Goal: Information Seeking & Learning: Understand process/instructions

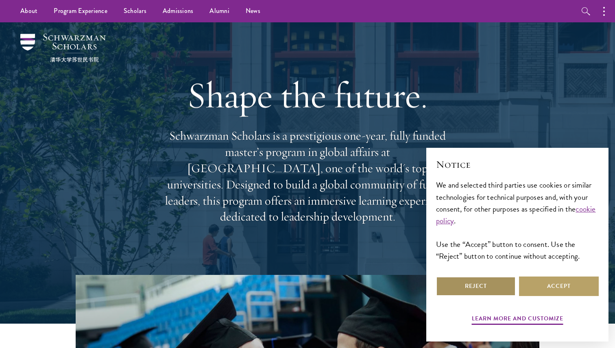
click at [308, 287] on button "Reject" at bounding box center [476, 287] width 80 height 20
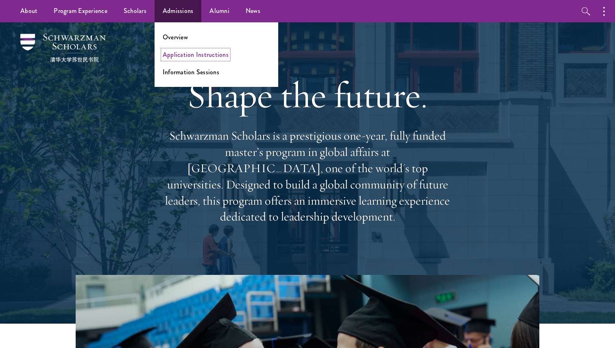
click at [177, 57] on link "Application Instructions" at bounding box center [196, 54] width 66 height 9
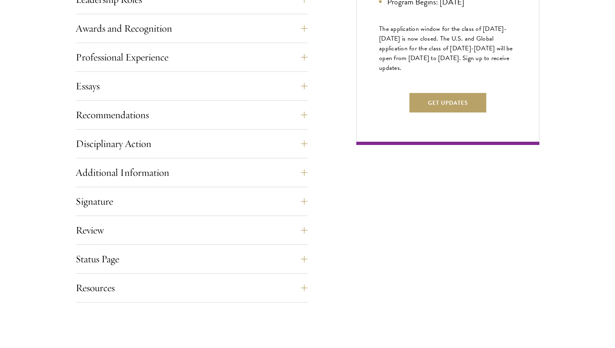
scroll to position [512, 0]
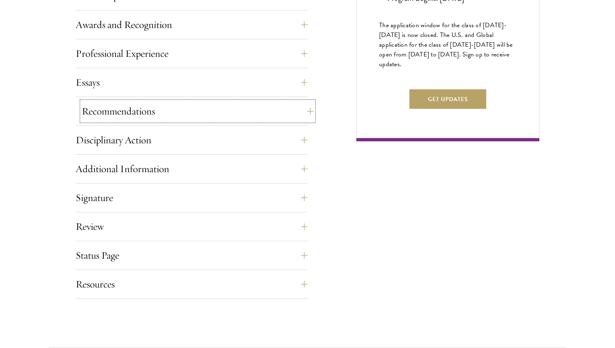
click at [197, 104] on button "Recommendations" at bounding box center [198, 112] width 232 height 20
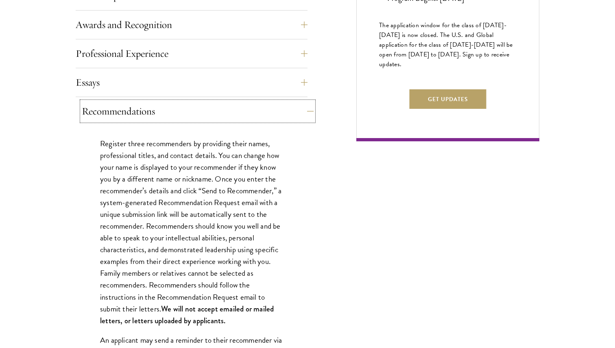
click at [197, 104] on button "Recommendations" at bounding box center [198, 112] width 232 height 20
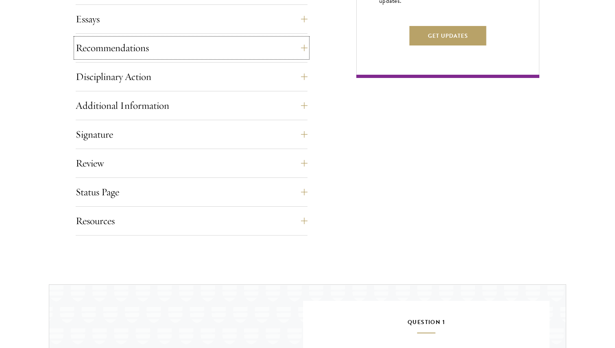
scroll to position [577, 0]
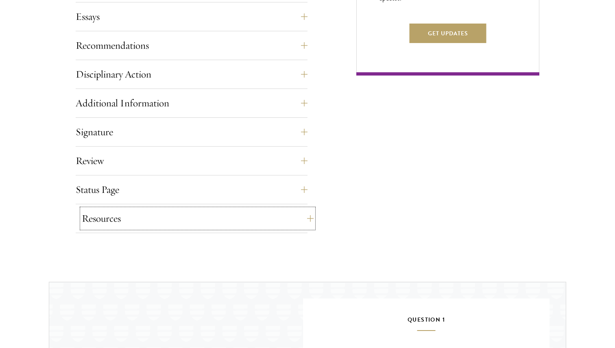
click at [163, 227] on button "Resources" at bounding box center [198, 219] width 232 height 20
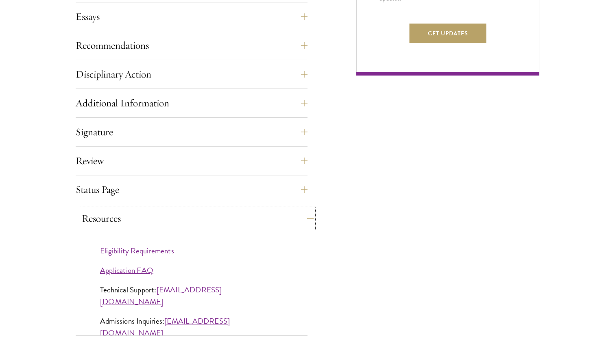
click at [160, 215] on button "Resources" at bounding box center [198, 219] width 232 height 20
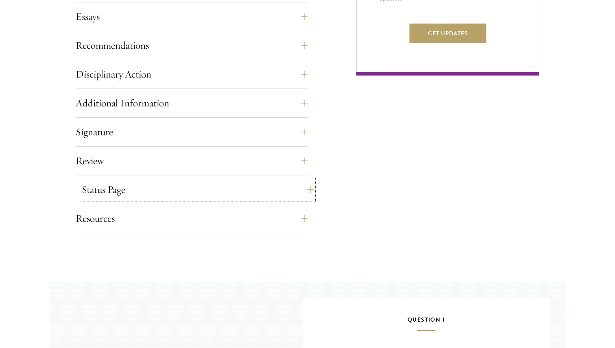
click at [155, 193] on button "Status Page" at bounding box center [198, 190] width 232 height 20
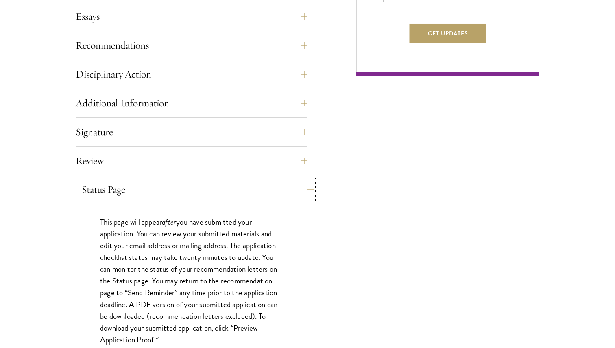
click at [155, 192] on button "Status Page" at bounding box center [198, 190] width 232 height 20
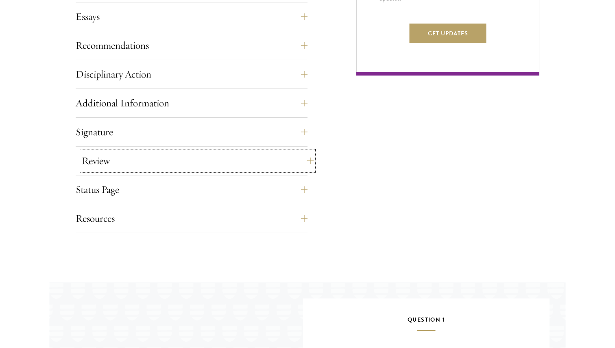
click at [149, 163] on button "Review" at bounding box center [198, 161] width 232 height 20
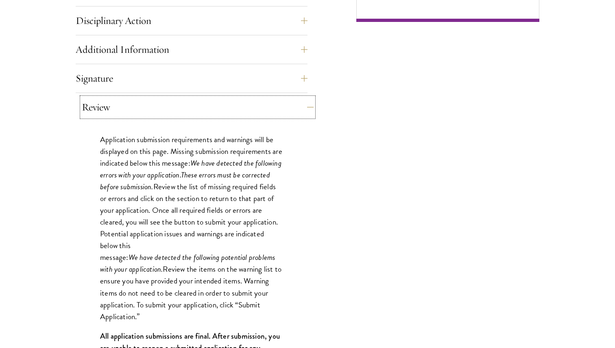
scroll to position [633, 0]
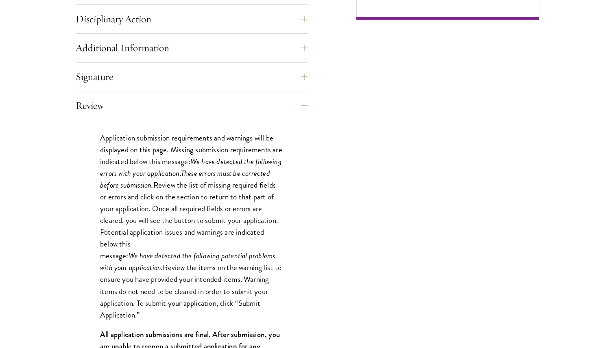
click at [147, 122] on div "Application submission requirements and warnings will be displayed on this page…" at bounding box center [192, 252] width 232 height 265
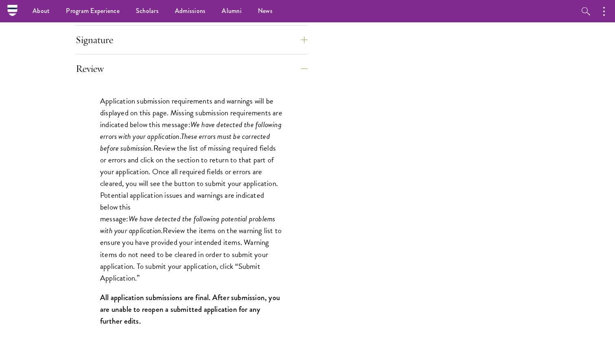
scroll to position [666, 0]
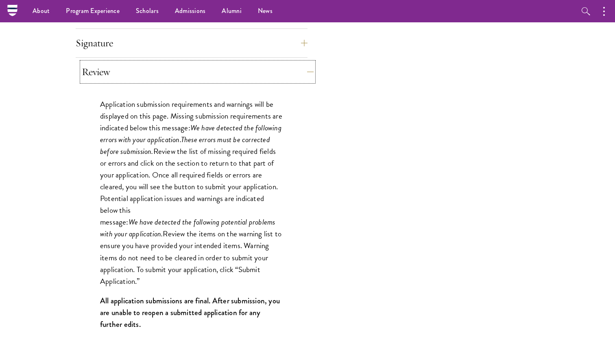
click at [135, 68] on button "Review" at bounding box center [198, 72] width 232 height 20
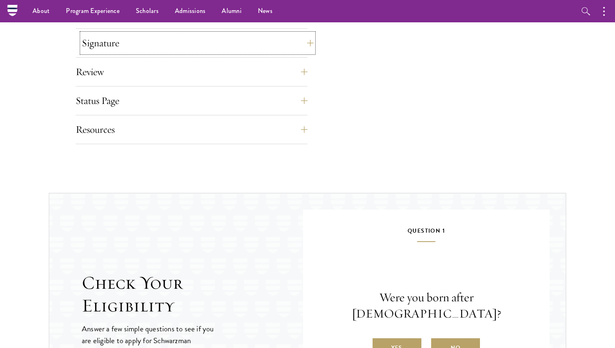
click at [126, 50] on button "Signature" at bounding box center [198, 43] width 232 height 20
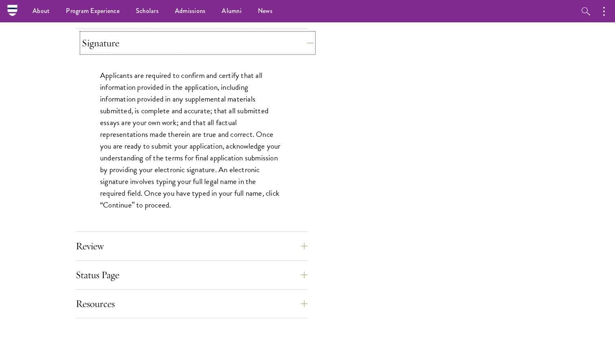
click at [126, 50] on button "Signature" at bounding box center [198, 43] width 232 height 20
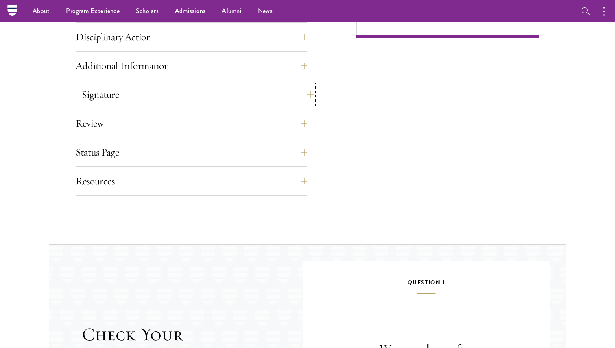
scroll to position [612, 0]
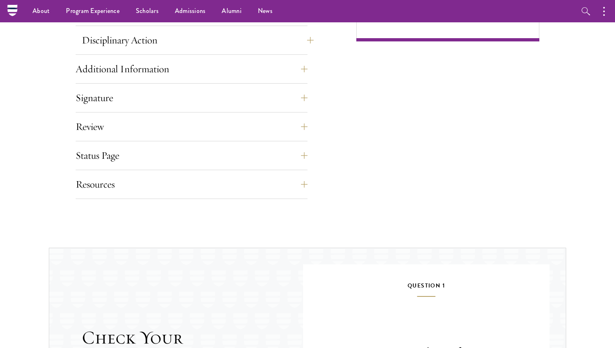
click at [126, 50] on div "Disciplinary Action Answer all four questions. Indicate any academic or crimina…" at bounding box center [192, 42] width 232 height 24
click at [126, 45] on button "Disciplinary Action" at bounding box center [198, 40] width 232 height 20
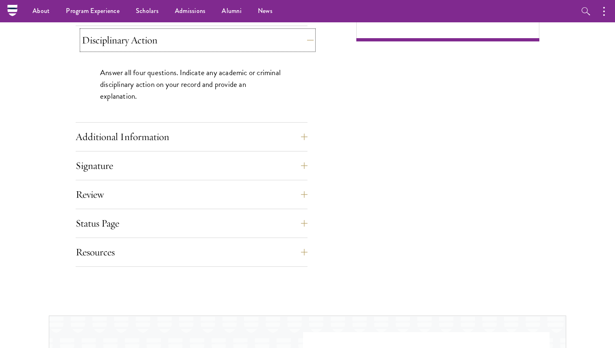
click at [126, 45] on button "Disciplinary Action" at bounding box center [198, 40] width 232 height 20
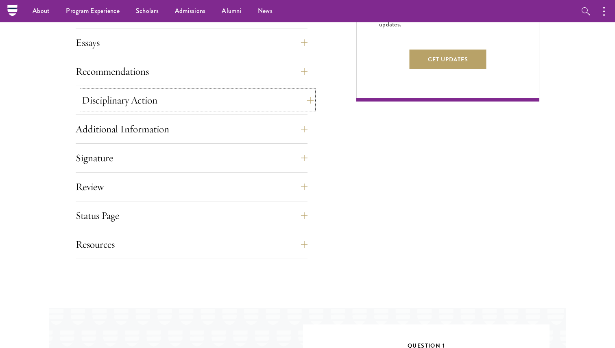
scroll to position [549, 0]
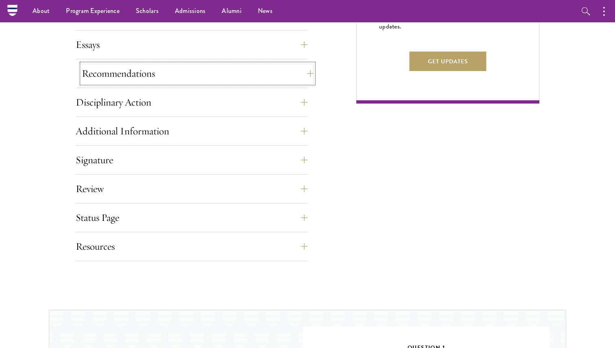
click at [120, 65] on button "Recommendations" at bounding box center [198, 74] width 232 height 20
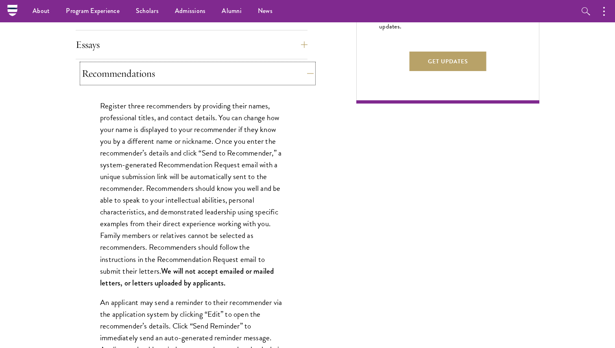
click at [120, 65] on button "Recommendations" at bounding box center [198, 74] width 232 height 20
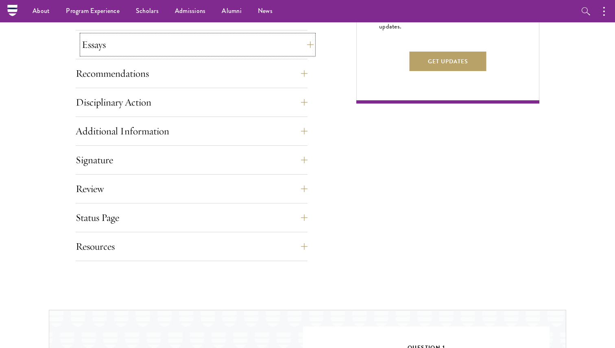
click at [120, 47] on button "Essays" at bounding box center [198, 45] width 232 height 20
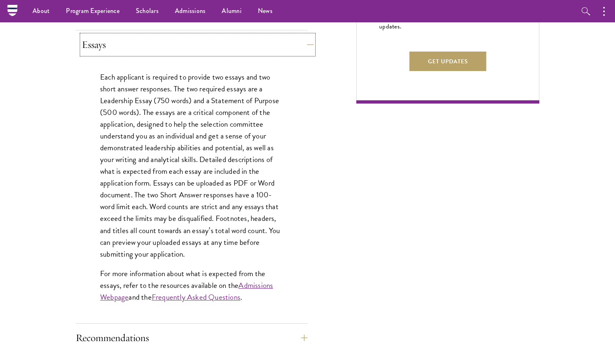
click at [120, 47] on button "Essays" at bounding box center [198, 45] width 232 height 20
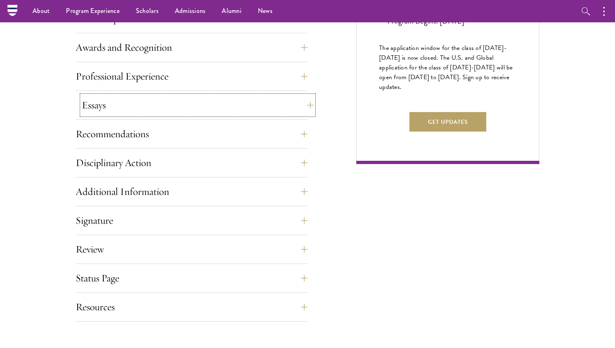
scroll to position [485, 0]
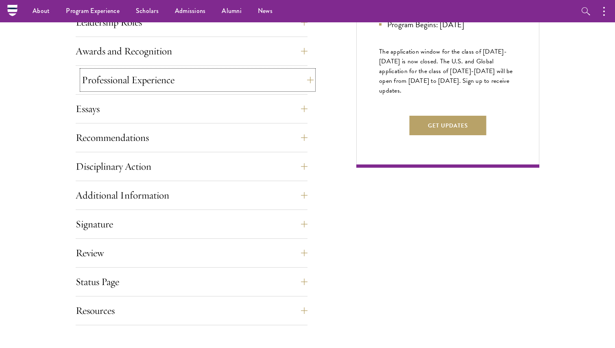
click at [115, 84] on button "Professional Experience" at bounding box center [198, 80] width 232 height 20
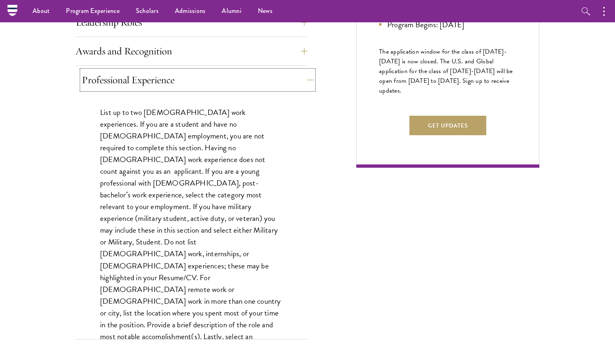
click at [115, 84] on button "Professional Experience" at bounding box center [198, 80] width 232 height 20
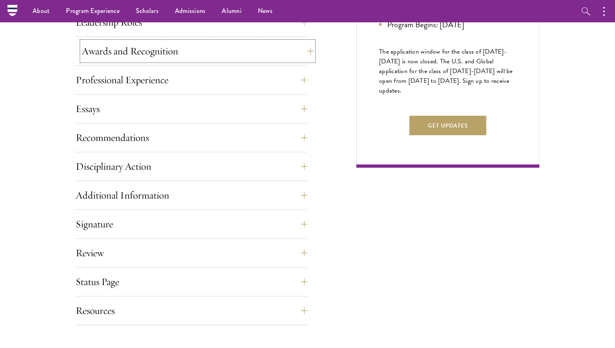
click at [115, 54] on button "Awards and Recognition" at bounding box center [198, 51] width 232 height 20
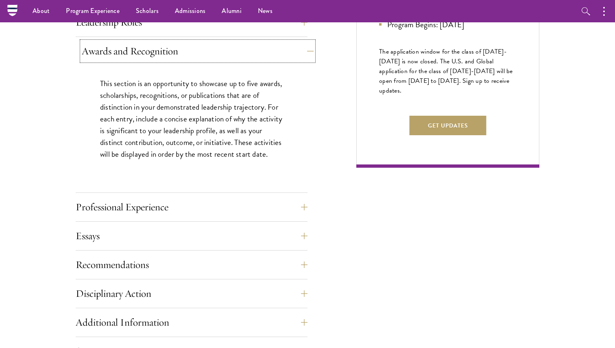
click at [115, 54] on button "Awards and Recognition" at bounding box center [198, 51] width 232 height 20
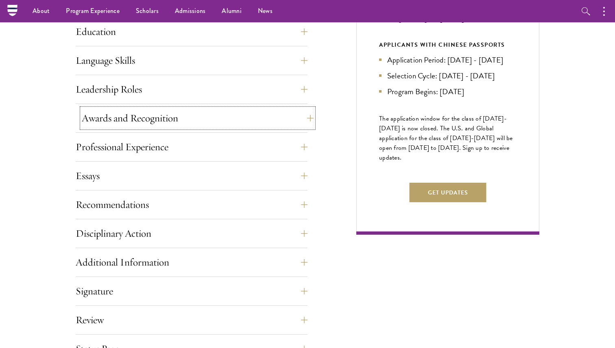
scroll to position [409, 0]
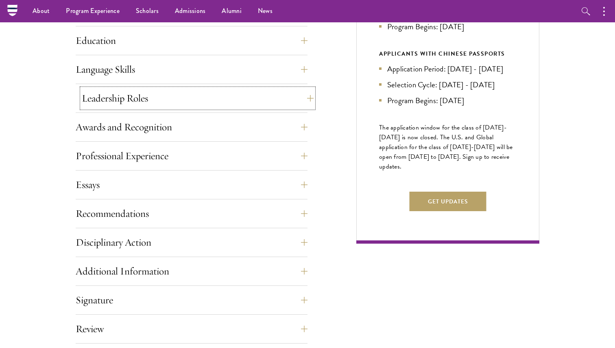
click at [115, 101] on button "Leadership Roles" at bounding box center [198, 99] width 232 height 20
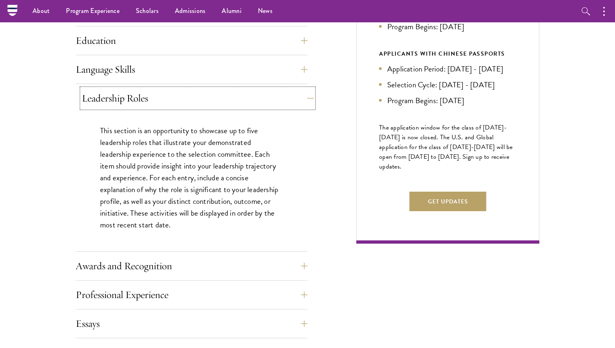
click at [115, 101] on button "Leadership Roles" at bounding box center [198, 99] width 232 height 20
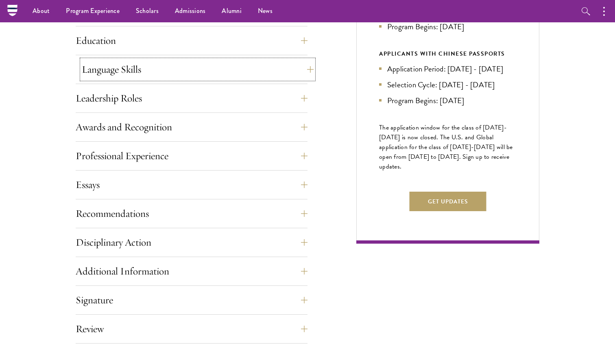
click at [115, 66] on button "Language Skills" at bounding box center [198, 70] width 232 height 20
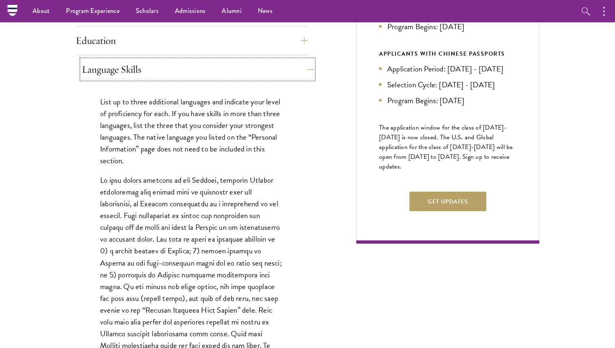
click at [115, 66] on button "Language Skills" at bounding box center [198, 70] width 232 height 20
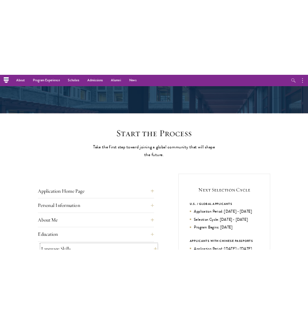
scroll to position [0, 0]
